Goal: Information Seeking & Learning: Learn about a topic

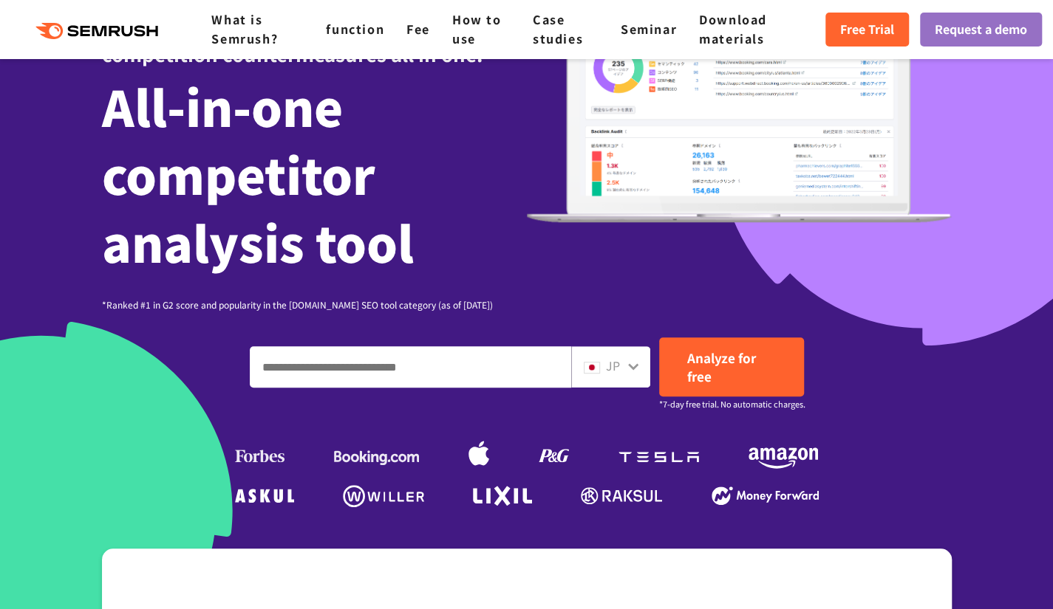
scroll to position [222, 0]
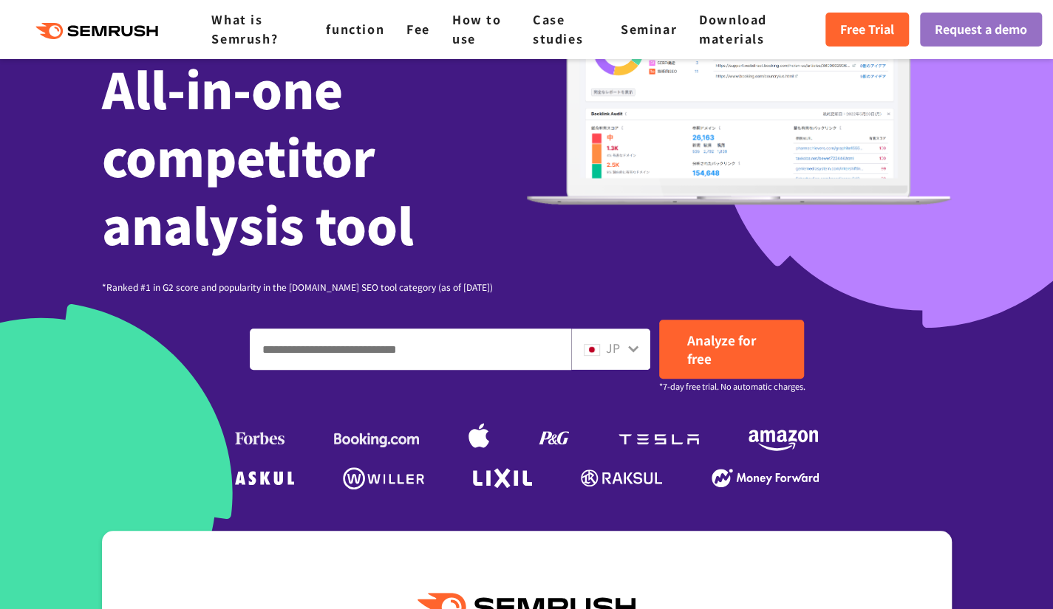
click at [492, 338] on input "Enter a domain, keyword or URL" at bounding box center [410, 349] width 320 height 40
type input "*"
type input "**********"
click at [637, 352] on icon at bounding box center [633, 349] width 12 height 12
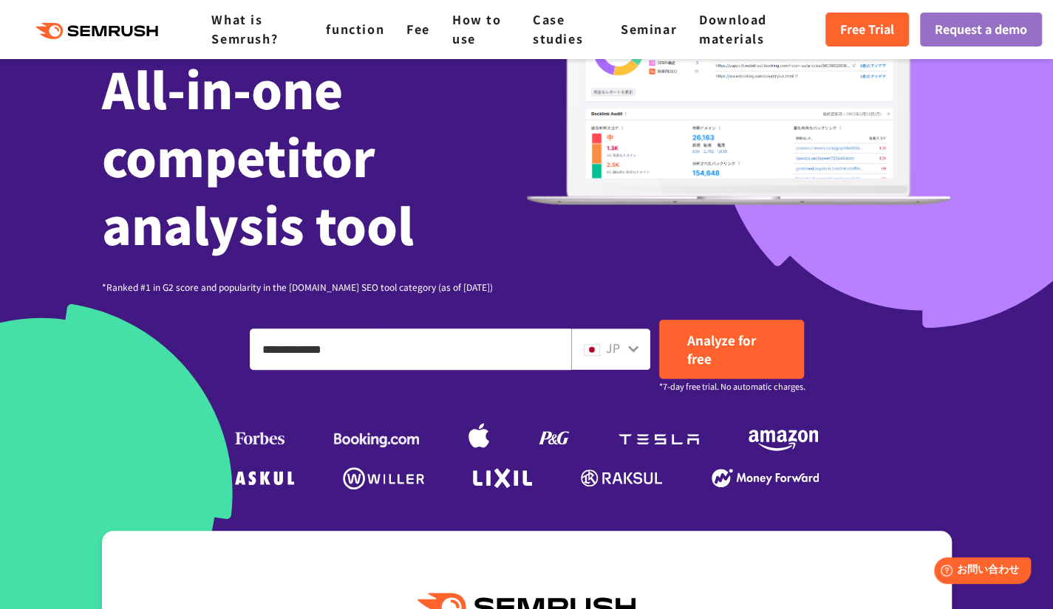
click at [635, 351] on icon at bounding box center [633, 349] width 12 height 12
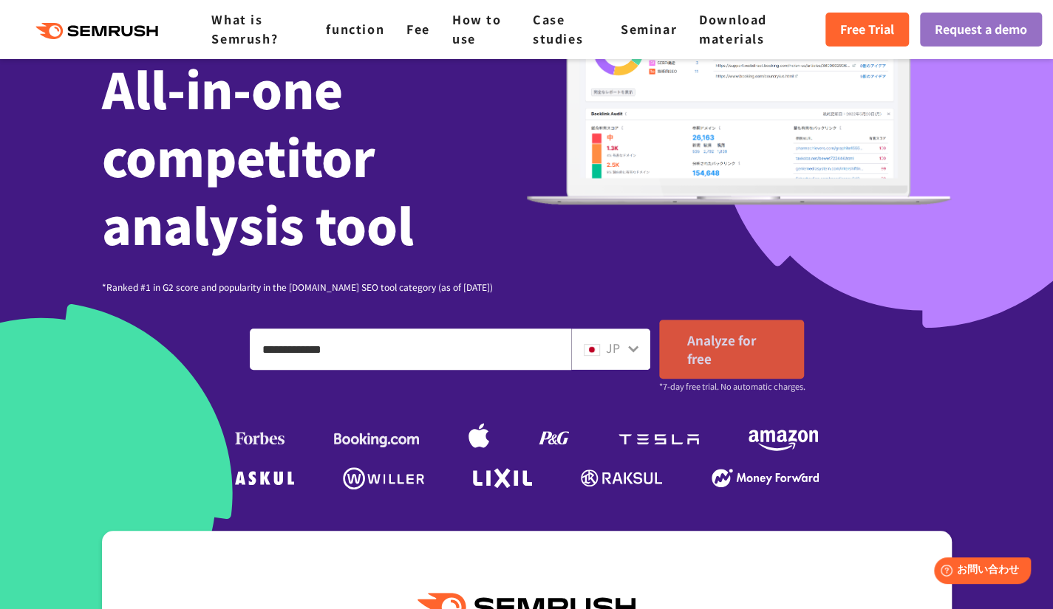
click at [725, 360] on link "Analyze for free" at bounding box center [731, 349] width 145 height 59
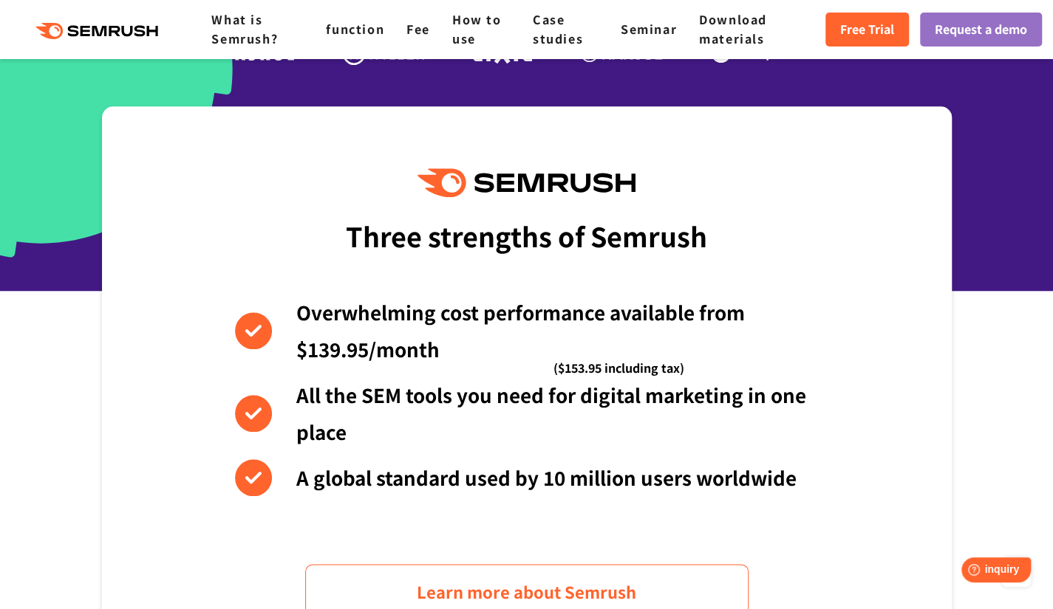
scroll to position [646, 0]
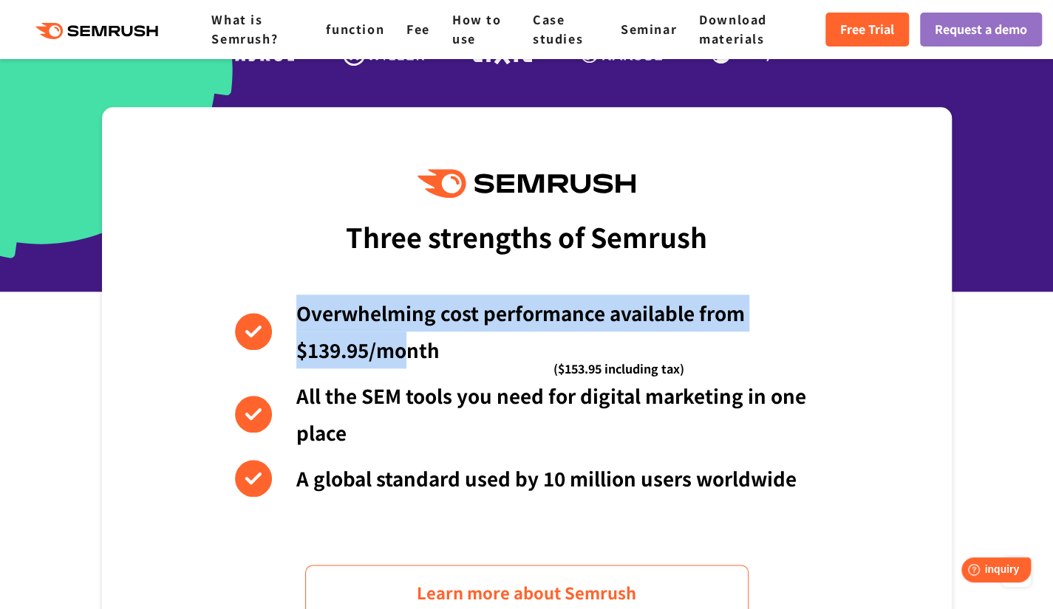
drag, startPoint x: 277, startPoint y: 310, endPoint x: 414, endPoint y: 352, distance: 143.0
click at [414, 352] on li "Overwhelming cost performance available from $139.95/month ($153.95 including t…" at bounding box center [527, 332] width 584 height 74
click at [414, 352] on font "Overwhelming cost performance available from $139.95/month" at bounding box center [520, 331] width 448 height 64
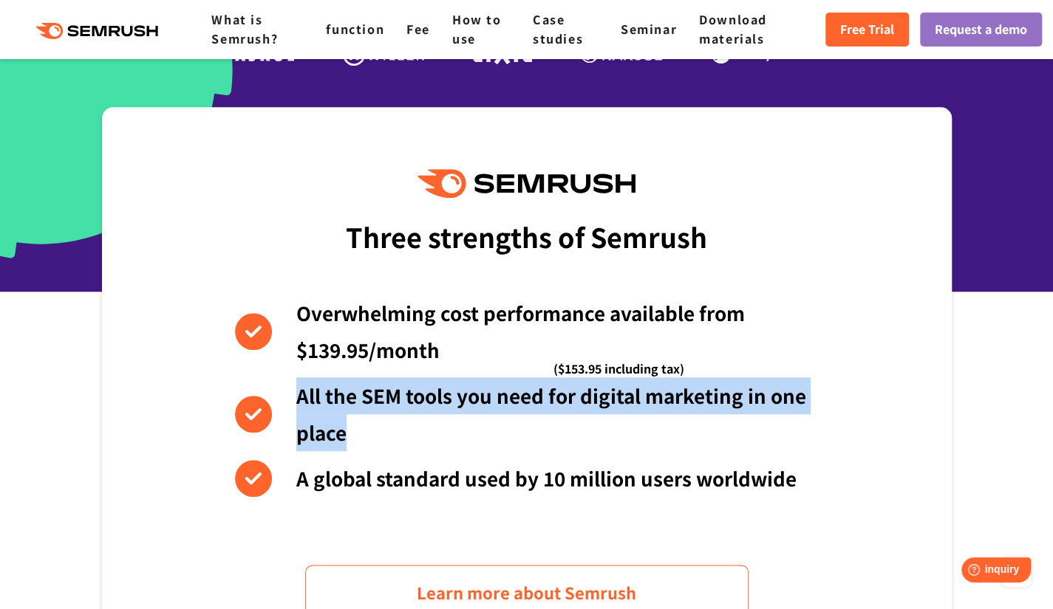
drag, startPoint x: 298, startPoint y: 386, endPoint x: 452, endPoint y: 440, distance: 163.3
click at [452, 440] on li "All the SEM tools you need for digital marketing in one place" at bounding box center [527, 414] width 584 height 74
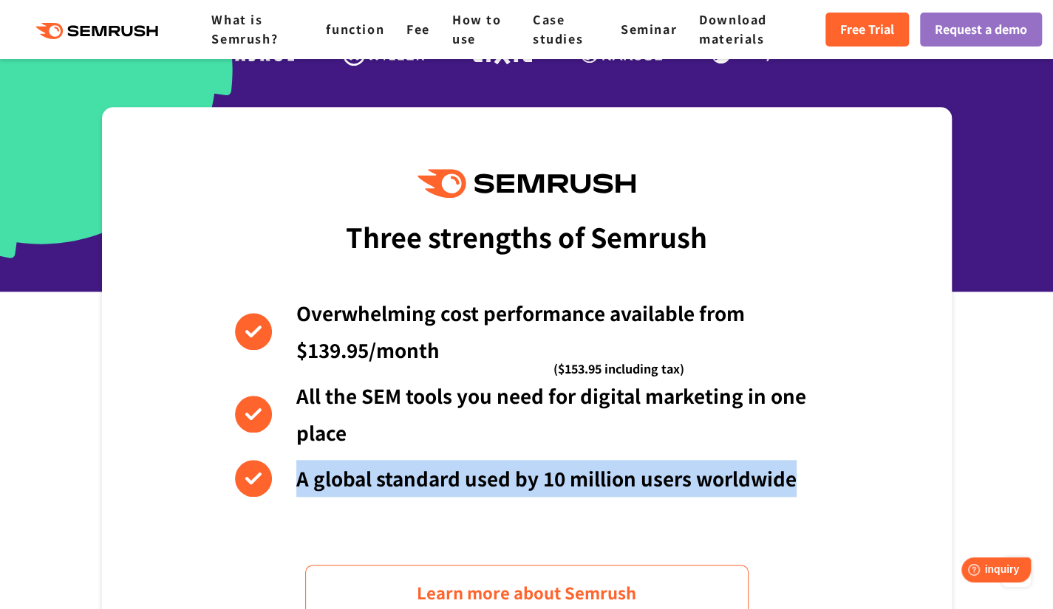
drag, startPoint x: 299, startPoint y: 471, endPoint x: 874, endPoint y: 504, distance: 575.6
click at [874, 504] on div "Three strengths of Semrush Overwhelming cost performance available from $139.95…" at bounding box center [526, 394] width 849 height 575
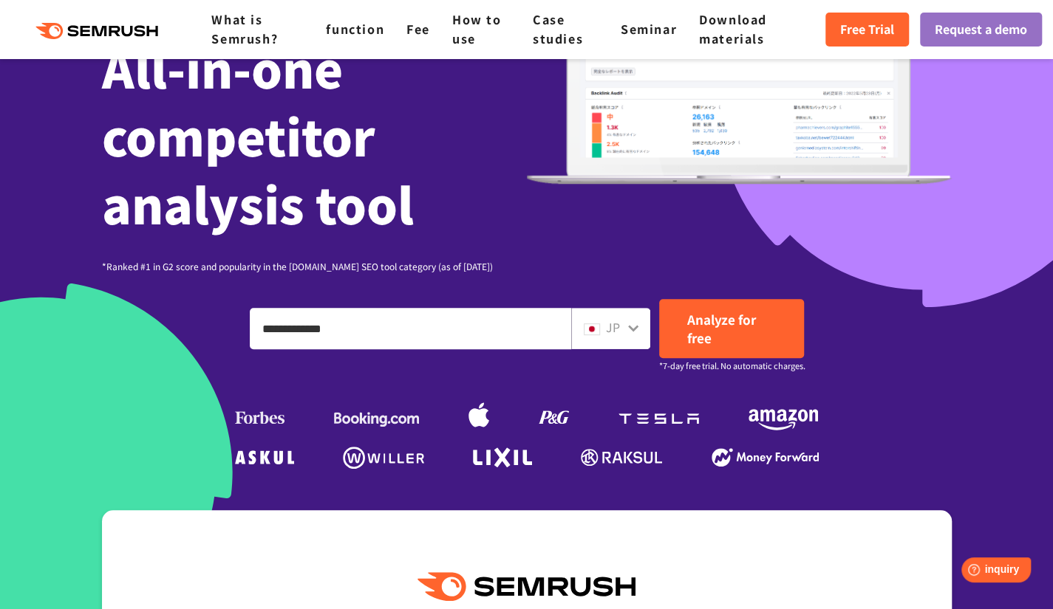
scroll to position [0, 0]
